Goal: Navigation & Orientation: Find specific page/section

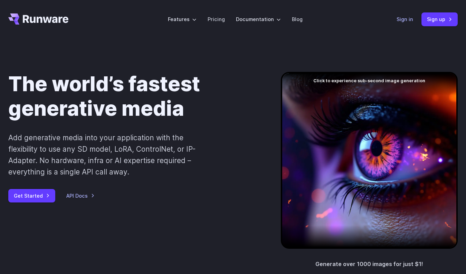
click at [404, 18] on link "Sign in" at bounding box center [405, 19] width 17 height 8
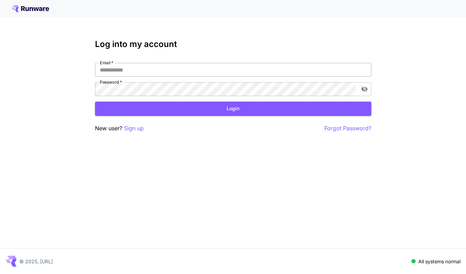
click at [250, 74] on input "Email   *" at bounding box center [233, 70] width 277 height 14
click at [0, 274] on com-1password-button at bounding box center [0, 274] width 0 height 0
click at [123, 71] on input "Email   *" at bounding box center [233, 70] width 277 height 14
type input "**********"
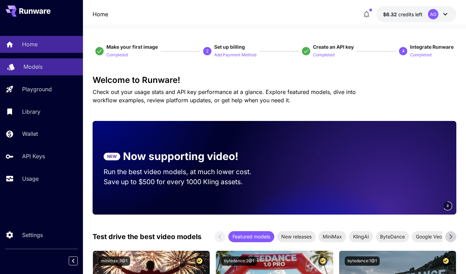
click at [59, 68] on div "Models" at bounding box center [51, 67] width 54 height 8
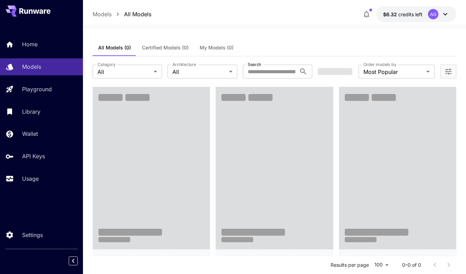
click at [216, 47] on span "My Models (0)" at bounding box center [217, 48] width 34 height 6
